Goal: Communication & Community: Connect with others

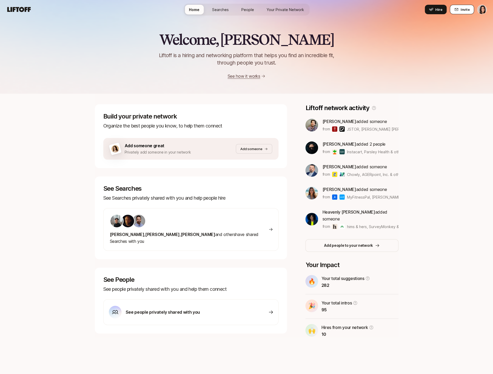
click at [460, 8] on span "Invite" at bounding box center [464, 9] width 9 height 5
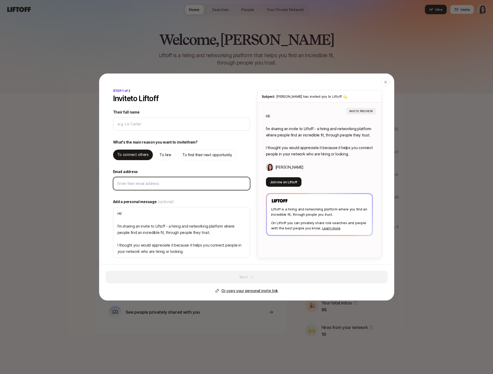
type textarea "x"
click at [134, 184] on input "Email address" at bounding box center [181, 183] width 128 height 6
type input "e"
type textarea "x"
type input "el"
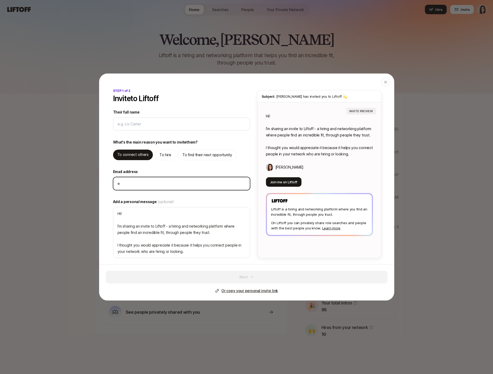
type textarea "x"
type input "ele"
type textarea "x"
type input "elean"
type textarea "x"
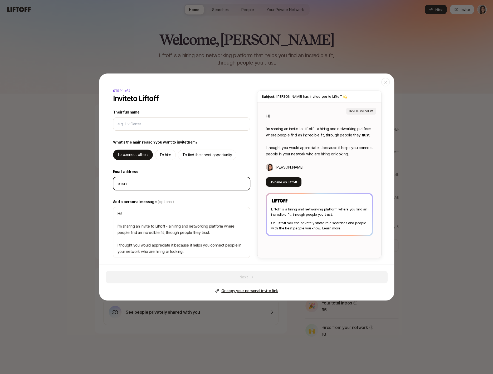
type input "eleano"
type textarea "x"
type input "[PERSON_NAME]"
type textarea "x"
type input "[PERSON_NAME]."
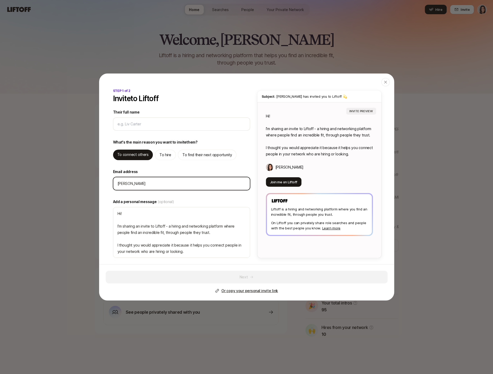
type textarea "x"
type input "[PERSON_NAME].m"
type textarea "x"
type input "[PERSON_NAME][DOMAIN_NAME]"
type textarea "x"
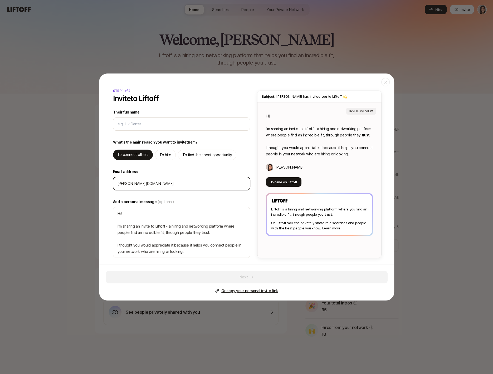
type input "[PERSON_NAME].mor"
type textarea "x"
type input "[PERSON_NAME].morg"
type textarea "x"
type input "[PERSON_NAME].[PERSON_NAME]"
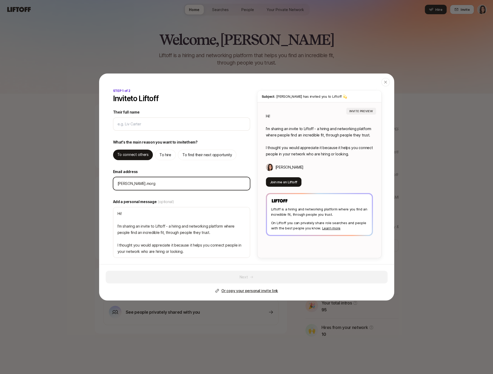
type textarea "x"
type input "[PERSON_NAME].[PERSON_NAME]"
type textarea "x"
type input "[PERSON_NAME].[PERSON_NAME]@"
type textarea "x"
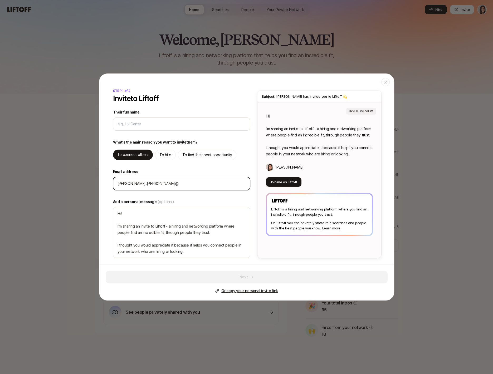
type input "[PERSON_NAME].[PERSON_NAME]@g"
type textarea "x"
type input "[PERSON_NAME].[PERSON_NAME]@gm"
type textarea "x"
type input "[PERSON_NAME].[PERSON_NAME]@gma"
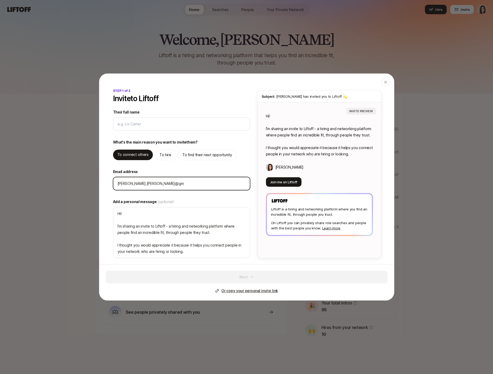
type textarea "x"
type input "[PERSON_NAME].[PERSON_NAME]@gmai"
type textarea "x"
type input "[PERSON_NAME][EMAIL_ADDRESS][PERSON_NAME]"
type textarea "x"
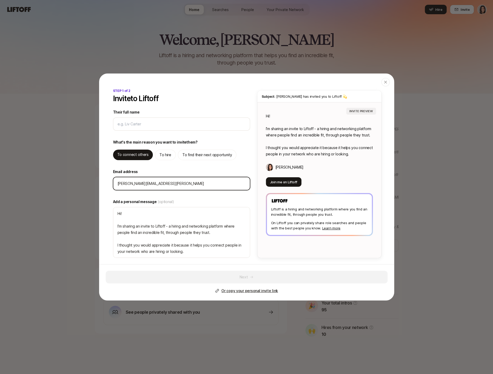
type input "[PERSON_NAME][EMAIL_ADDRESS][PERSON_NAME]i"
type textarea "x"
type input "[PERSON_NAME][EMAIL_ADDRESS][PERSON_NAME]i."
type textarea "x"
type input "[PERSON_NAME].[PERSON_NAME]@gmaili.c"
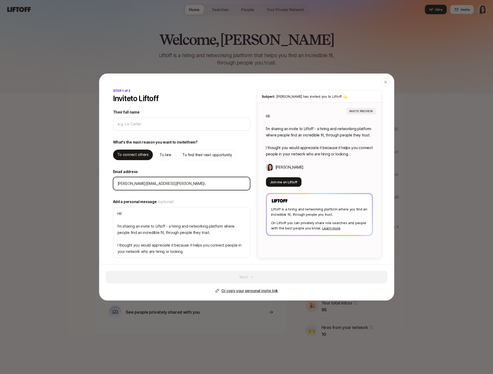
type textarea "x"
type input "[PERSON_NAME][EMAIL_ADDRESS][PERSON_NAME][DOMAIN_NAME]"
type textarea "x"
type input "[PERSON_NAME].[PERSON_NAME]@gmaili.c"
type textarea "x"
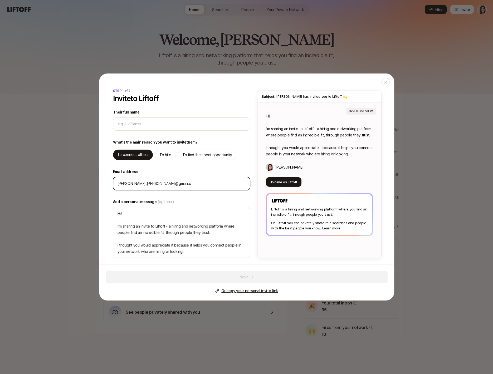
type input "[PERSON_NAME][EMAIL_ADDRESS][PERSON_NAME]i."
type textarea "x"
type input "[PERSON_NAME][EMAIL_ADDRESS][PERSON_NAME]i"
type textarea "x"
type input "[PERSON_NAME][EMAIL_ADDRESS][PERSON_NAME]"
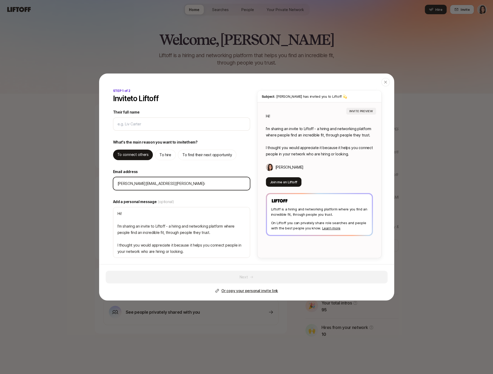
type textarea "x"
type input "[PERSON_NAME].[PERSON_NAME]@gmai"
type textarea "x"
type input "[PERSON_NAME].[PERSON_NAME]@gmai."
type textarea "x"
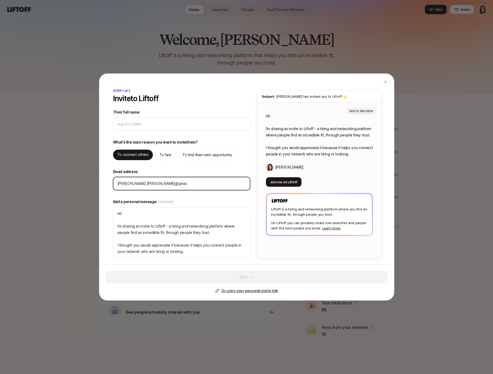
type input "[PERSON_NAME].[PERSON_NAME]@gmai.c"
type textarea "x"
type input "[PERSON_NAME][EMAIL_ADDRESS][PERSON_NAME][DOMAIN_NAME]"
type textarea "x"
type input "[PERSON_NAME][EMAIL_ADDRESS][PERSON_NAME][DOMAIN_NAME]"
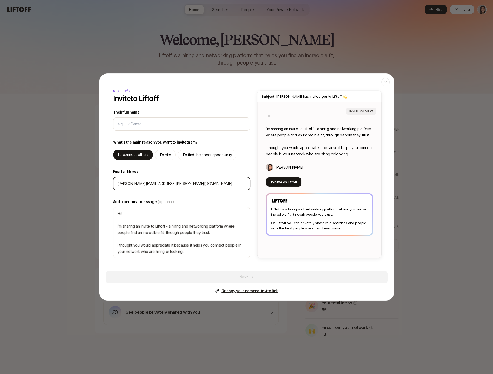
type textarea "x"
type input "[PERSON_NAME][EMAIL_ADDRESS][PERSON_NAME][DOMAIN_NAME]"
type textarea "x"
type input "[PERSON_NAME].[PERSON_NAME]@gmai.c"
type textarea "x"
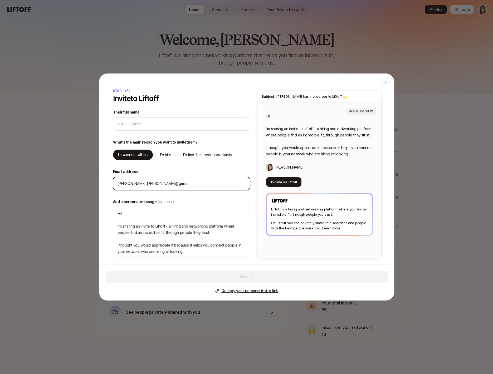
type input "[PERSON_NAME].[PERSON_NAME]@gmai."
type textarea "x"
type input "[PERSON_NAME].[PERSON_NAME]@gmai"
type textarea "x"
type input "[PERSON_NAME][EMAIL_ADDRESS][PERSON_NAME]"
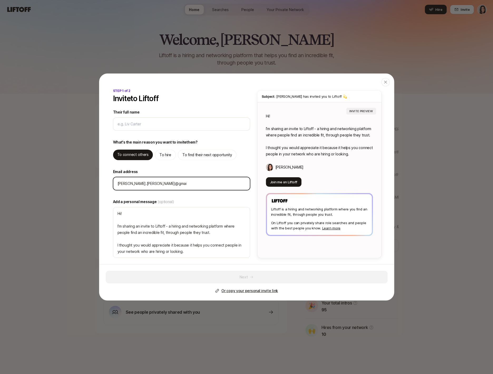
type textarea "x"
type input "[PERSON_NAME][EMAIL_ADDRESS][PERSON_NAME]."
type textarea "x"
type input "[PERSON_NAME].[PERSON_NAME]@gmail.c"
type textarea "x"
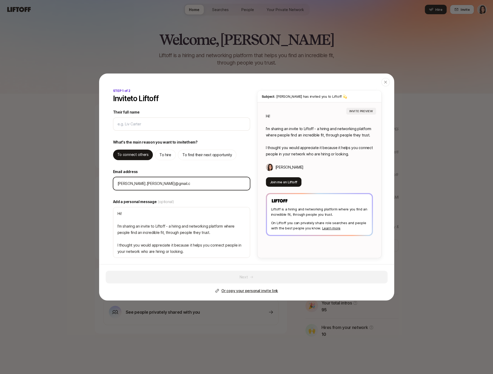
type input "[PERSON_NAME][EMAIL_ADDRESS][PERSON_NAME][DOMAIN_NAME]"
type textarea "x"
type input "[PERSON_NAME][EMAIL_ADDRESS][PERSON_NAME][DOMAIN_NAME]"
type textarea "x"
type input "[PERSON_NAME][EMAIL_ADDRESS][PERSON_NAME][DOMAIN_NAME]"
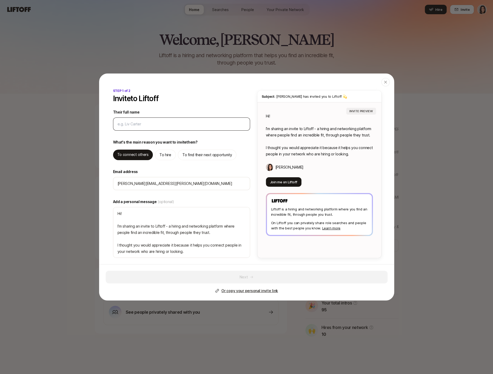
click at [141, 120] on div at bounding box center [181, 123] width 137 height 13
click at [141, 127] on input "Their full name" at bounding box center [181, 124] width 128 height 6
type input "E"
type textarea "x"
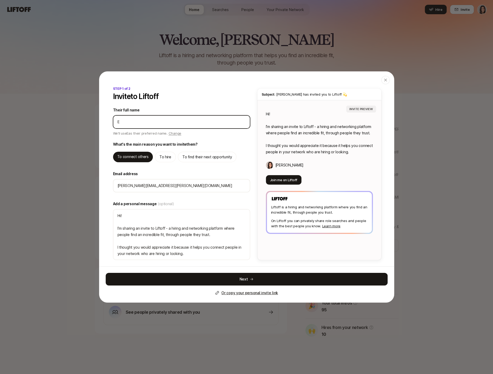
type input "El"
type textarea "x"
type input "Ele"
type textarea "x"
type input "Elea"
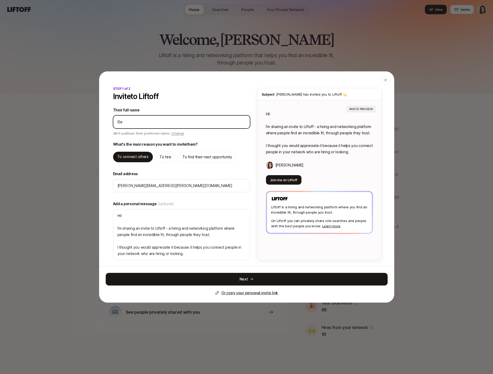
type textarea "x"
type input "Elean"
type textarea "x"
type input "Eleano"
type textarea "x"
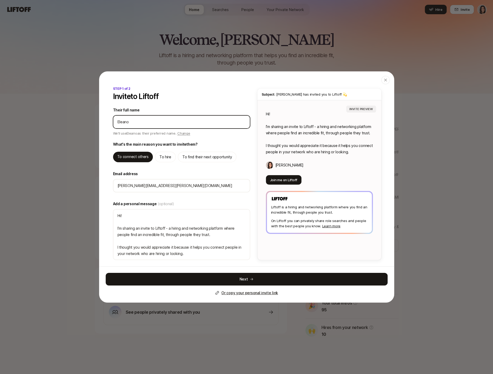
type input "[PERSON_NAME]"
type textarea "x"
type input "[PERSON_NAME]"
type textarea "x"
type input "[PERSON_NAME]"
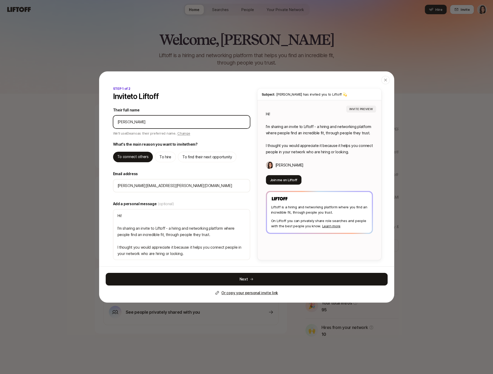
type textarea "x"
type input "[PERSON_NAME]"
type textarea "x"
type input "[PERSON_NAME]"
type textarea "x"
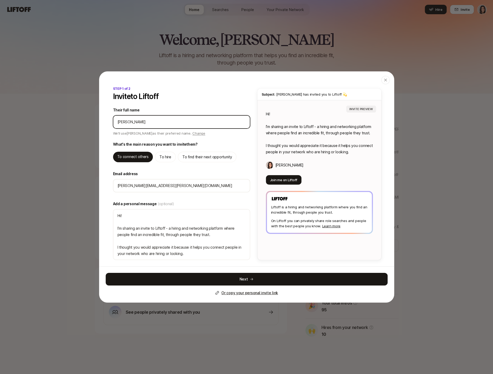
type input "[PERSON_NAME]"
type textarea "x"
type input "[PERSON_NAME]"
type textarea "x"
type input "[PERSON_NAME]"
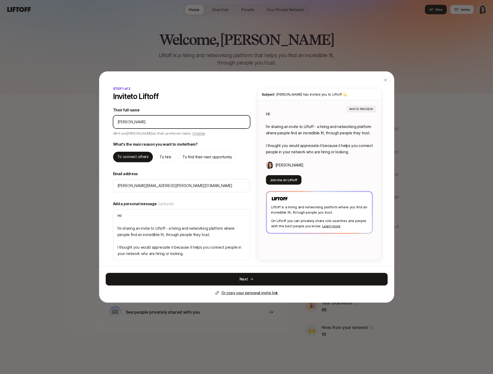
type textarea "x"
type input "[PERSON_NAME]"
type textarea "x"
type input "[PERSON_NAME]"
type textarea "x"
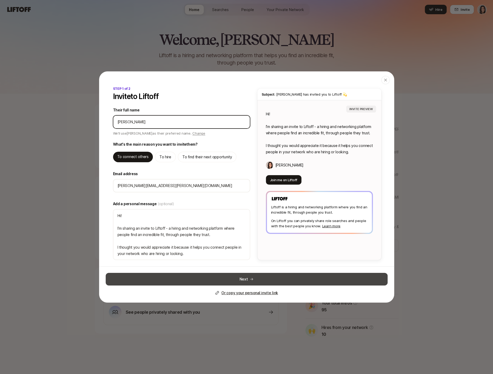
type input "[PERSON_NAME]"
type textarea "Hi [PERSON_NAME]! I’m sharing an invite to Liftoff - a hiring and networking pl…"
click at [204, 277] on button "Next" at bounding box center [247, 279] width 282 height 13
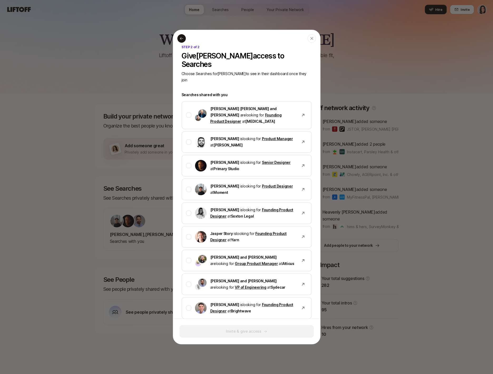
click at [181, 39] on icon at bounding box center [181, 38] width 4 height 4
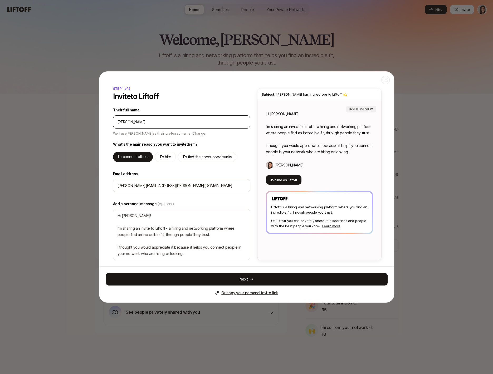
click at [149, 120] on input "Their full name" at bounding box center [181, 122] width 128 height 6
type textarea "x"
type input "B"
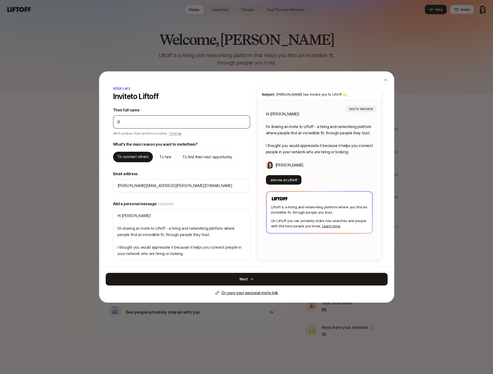
type textarea "x"
type input "Br"
type textarea "x"
type input "Bra"
type textarea "x"
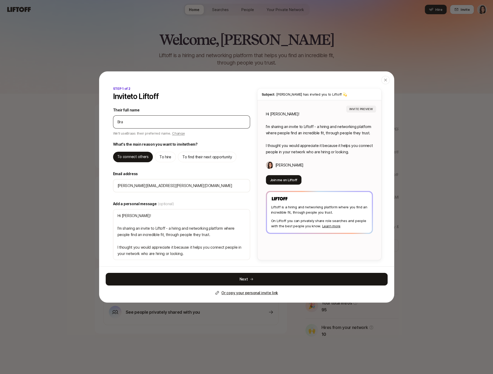
type input "Br"
type textarea "x"
type input "Bri"
type textarea "x"
type input "Bria"
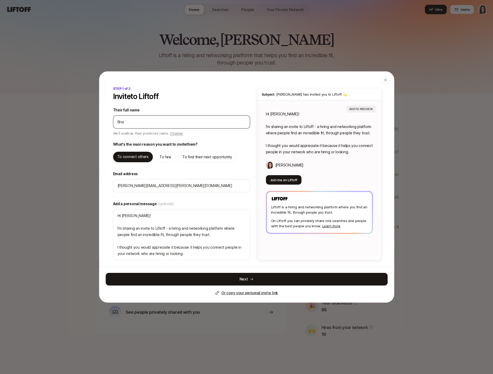
type textarea "x"
type input "[PERSON_NAME]"
type textarea "x"
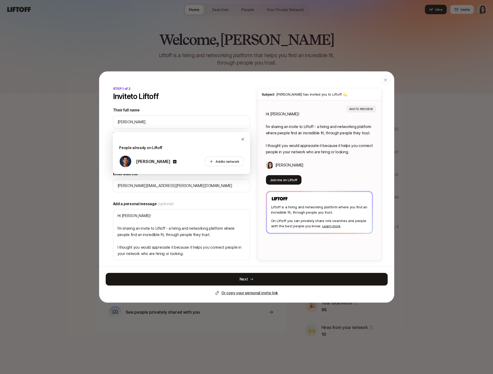
type input "[PERSON_NAME]"
type textarea "x"
type textarea "Hi [PERSON_NAME]! I’m sharing an invite to Liftoff - a hiring and networking pl…"
click at [214, 198] on div "STEP 1 of 2 Invite to Liftoff Their full name We'll use [PERSON_NAME] as their …" at bounding box center [181, 173] width 139 height 174
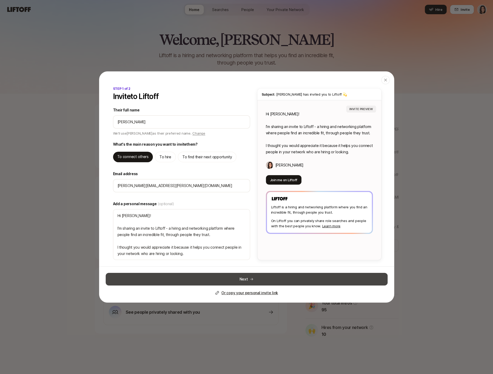
click at [218, 282] on button "Next" at bounding box center [247, 279] width 282 height 13
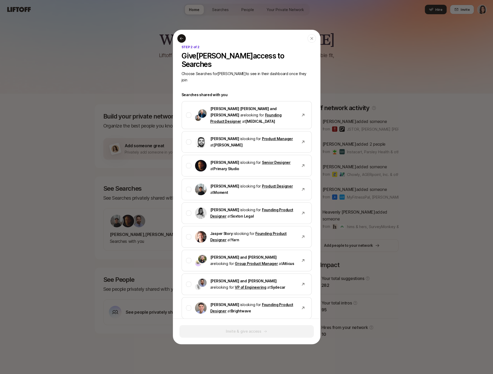
click at [181, 40] on icon at bounding box center [181, 38] width 4 height 4
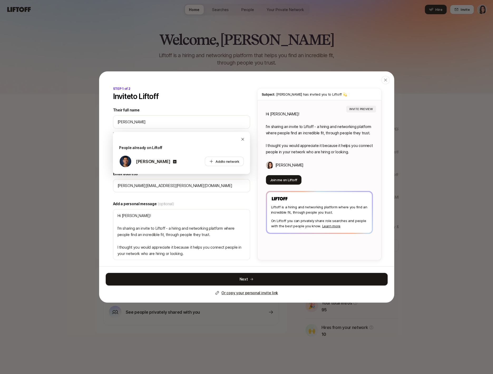
type textarea "x"
click at [166, 80] on header "Close" at bounding box center [246, 79] width 294 height 15
